Goal: Task Accomplishment & Management: Manage account settings

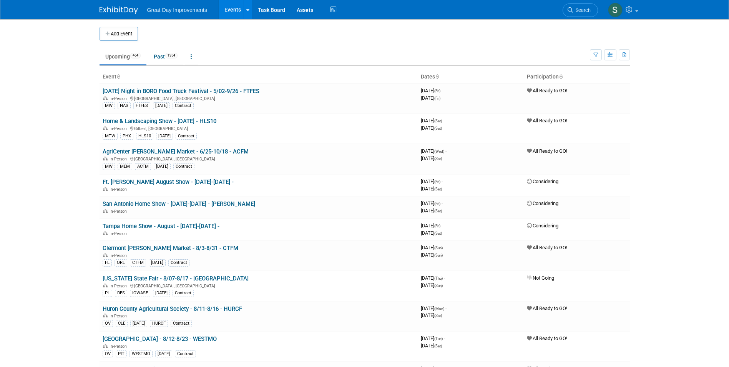
click at [586, 2] on li "Search" at bounding box center [580, 9] width 35 height 19
click at [584, 8] on span "Search" at bounding box center [582, 10] width 18 height 6
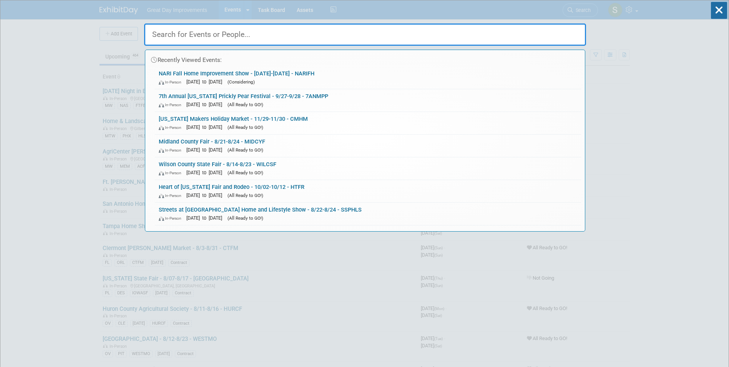
paste input "North Star Fest"
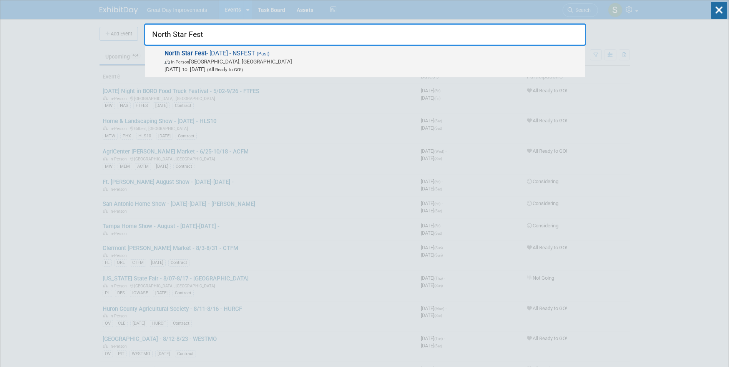
type input "North Star Fest"
click at [226, 73] on div "North Star Fest - 8/2/25 - NSFEST (Past) In-Person Madison, WI Aug 2, 2025 to A…" at bounding box center [365, 62] width 440 height 32
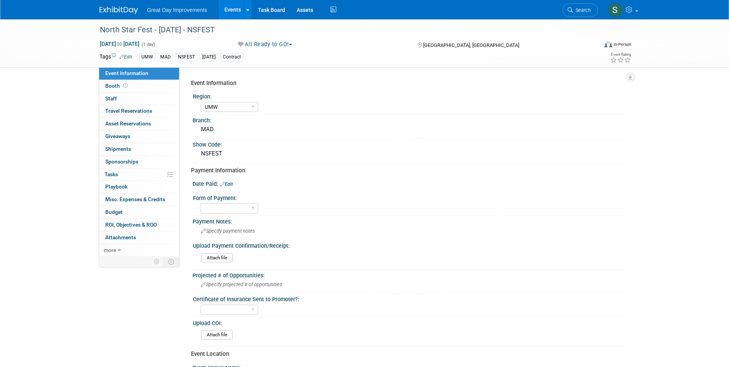
select select "UMW"
click at [586, 8] on span "Search" at bounding box center [582, 10] width 18 height 6
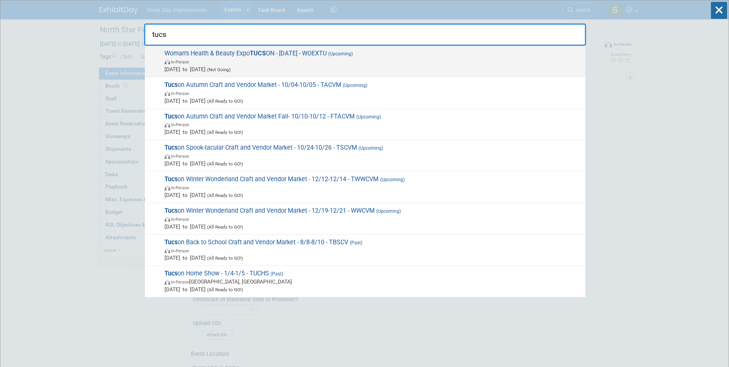
type input "tucs"
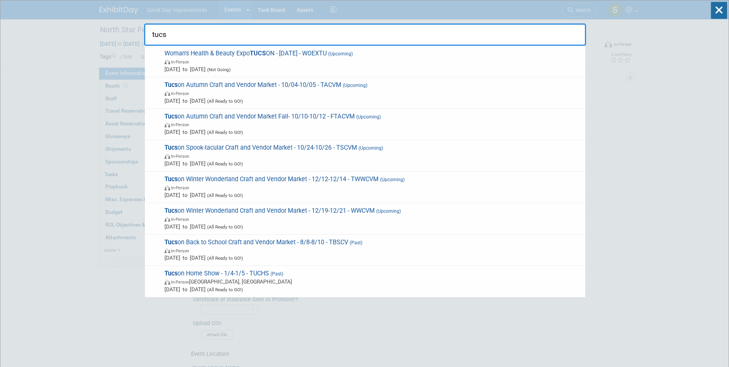
click at [354, 66] on span "Aug 16, 2025 to Aug 16, 2025 (Not Going)" at bounding box center [372, 69] width 417 height 8
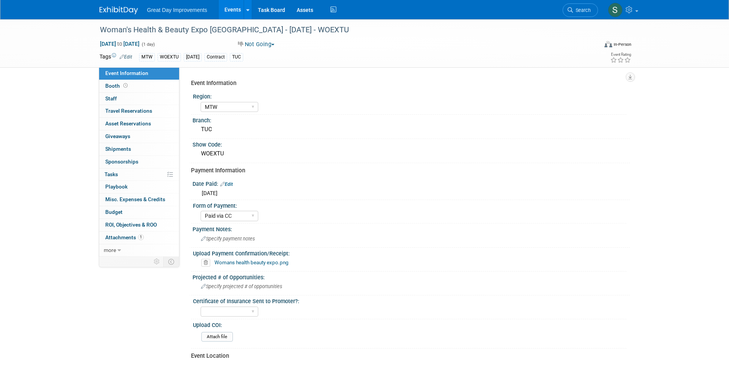
select select "MTW"
select select "Paid via CC"
click at [576, 13] on span "Search" at bounding box center [582, 10] width 18 height 6
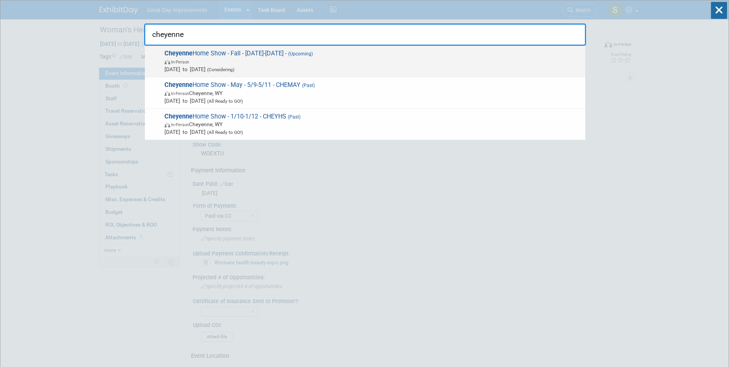
type input "cheyenne"
click at [399, 53] on span "Cheyenne Home Show - Fall - 10/24/25-10/26/25 - (Upcoming) In-Person Oct 24, 20…" at bounding box center [371, 61] width 419 height 23
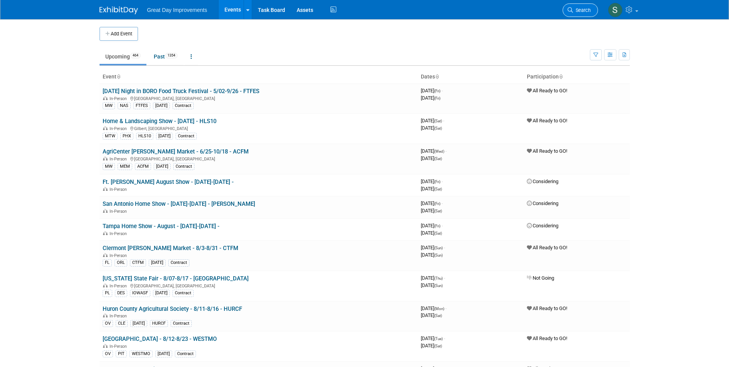
click at [579, 9] on span "Search" at bounding box center [582, 10] width 18 height 6
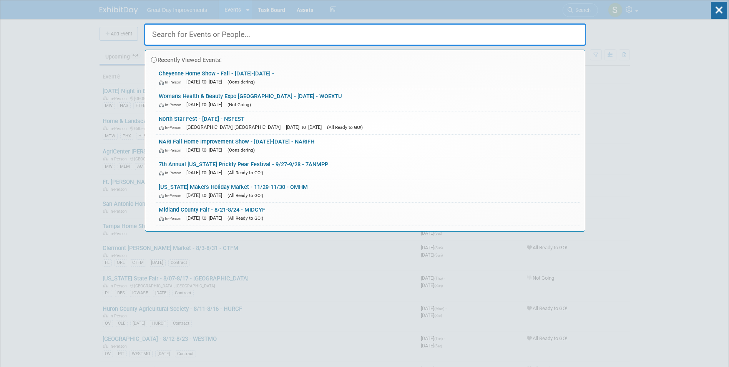
click at [234, 78] on link "Cheyenne Home Show - Fall - 10/24/25-10/26/25 - In-Person Oct 24, 2025 to Oct 2…" at bounding box center [368, 77] width 426 height 22
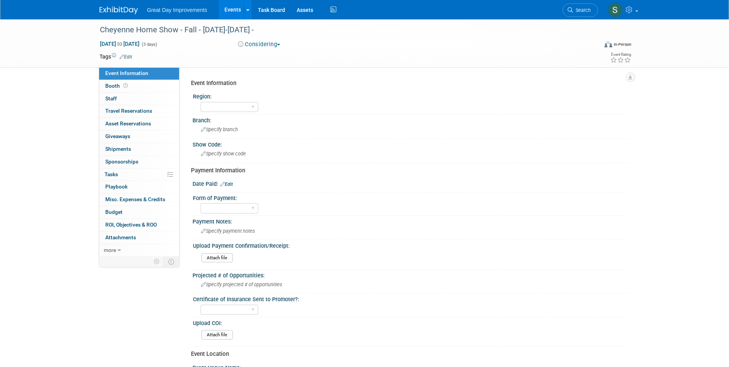
click at [113, 12] on img at bounding box center [119, 11] width 38 height 8
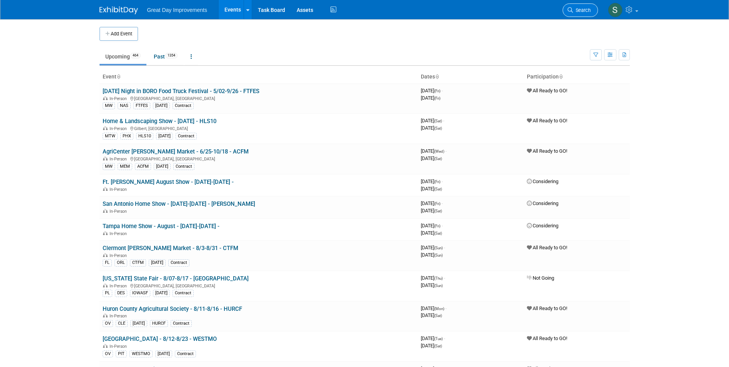
click at [583, 8] on span "Search" at bounding box center [582, 10] width 18 height 6
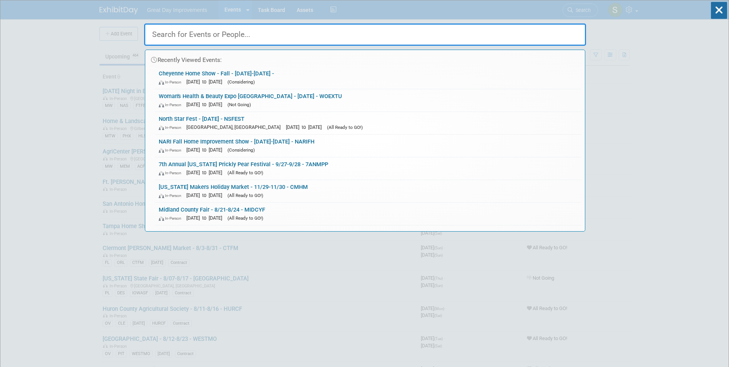
paste input "Streets at Southpoint Home"
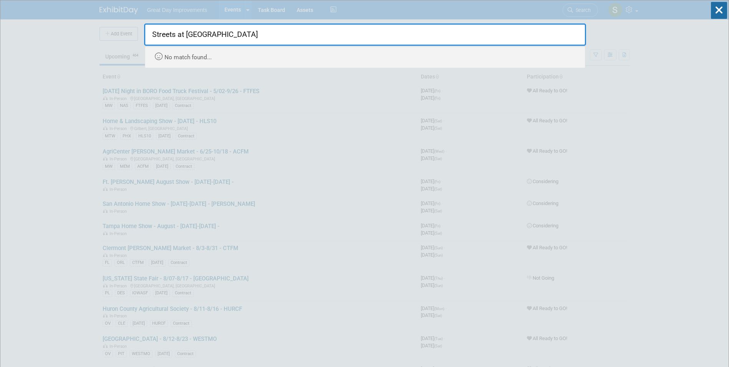
drag, startPoint x: 223, startPoint y: 36, endPoint x: 480, endPoint y: 30, distance: 256.8
click at [455, 35] on input "Streets at Southpoint Home" at bounding box center [365, 34] width 442 height 22
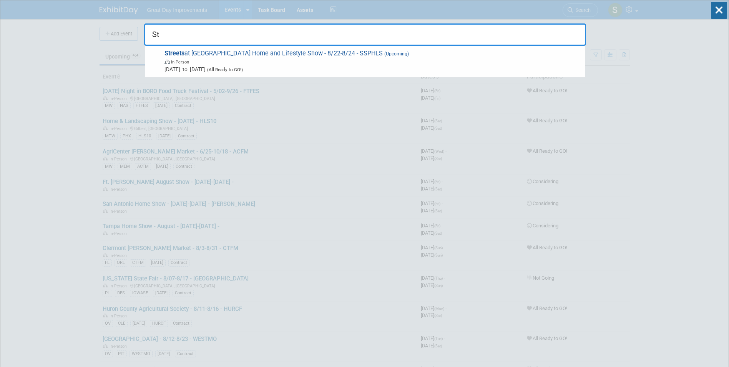
type input "S"
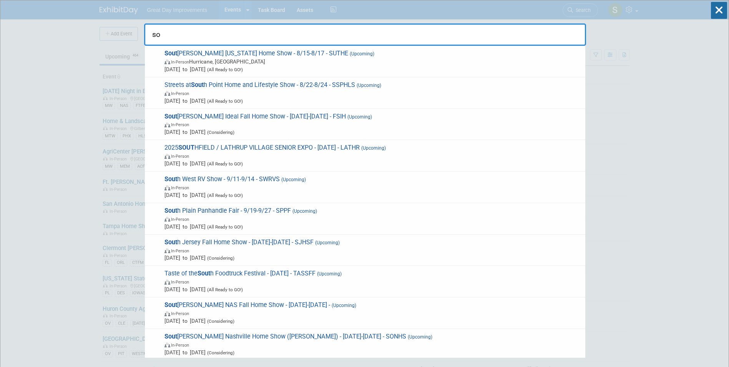
type input "s"
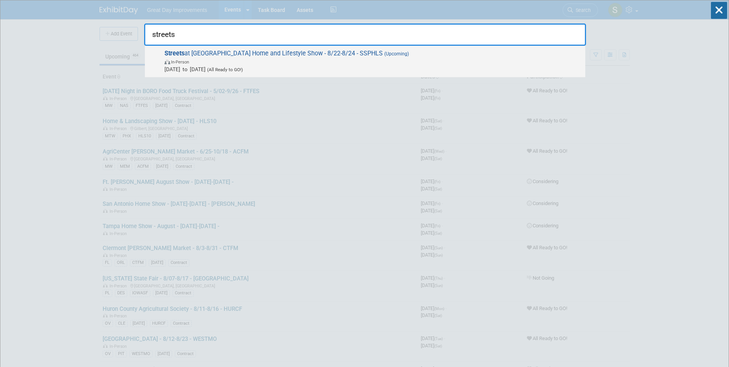
type input "streets"
click at [334, 57] on span "Streets at South Point Home and Lifestyle Show - 8/22-8/24 - SSPHLS (Upcoming) …" at bounding box center [371, 61] width 419 height 23
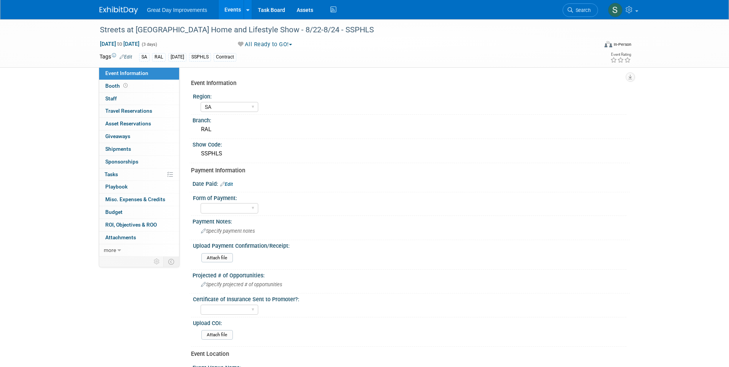
select select "SA"
click at [228, 185] on link "Edit" at bounding box center [226, 183] width 13 height 5
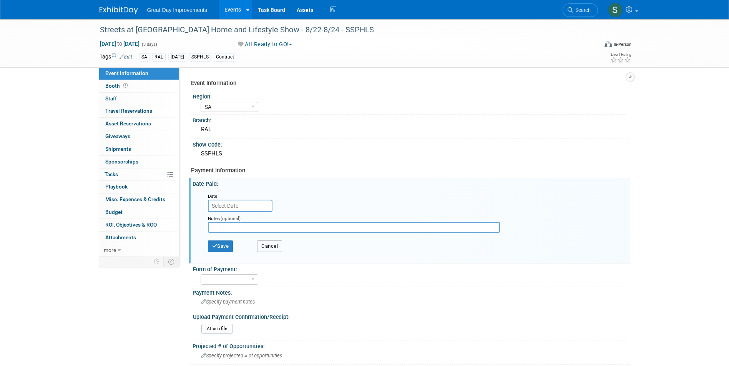
click at [274, 243] on button "Cancel" at bounding box center [269, 246] width 25 height 12
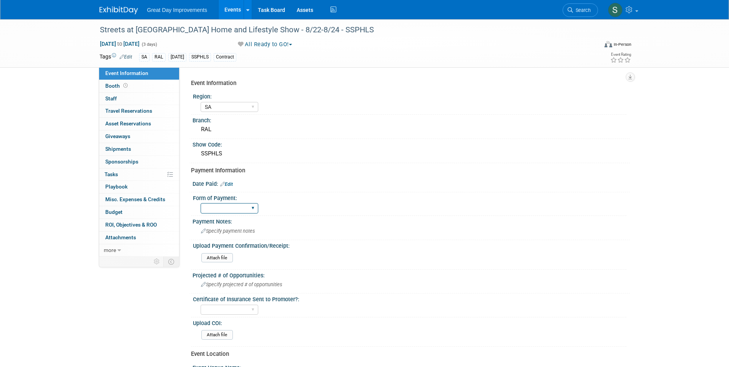
click at [228, 206] on select "Paid via CC Check Requested Pay at the Gate Other" at bounding box center [230, 208] width 58 height 10
click at [348, 226] on div "Specify payment notes" at bounding box center [411, 231] width 426 height 12
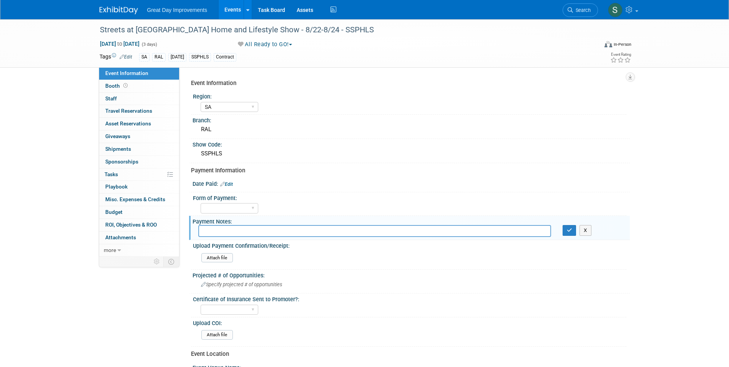
click at [240, 229] on input "text" at bounding box center [374, 231] width 353 height 12
type input "emailed cc authorization form awaiting receipt"
click at [574, 227] on button "button" at bounding box center [570, 230] width 14 height 11
